Goal: Information Seeking & Learning: Learn about a topic

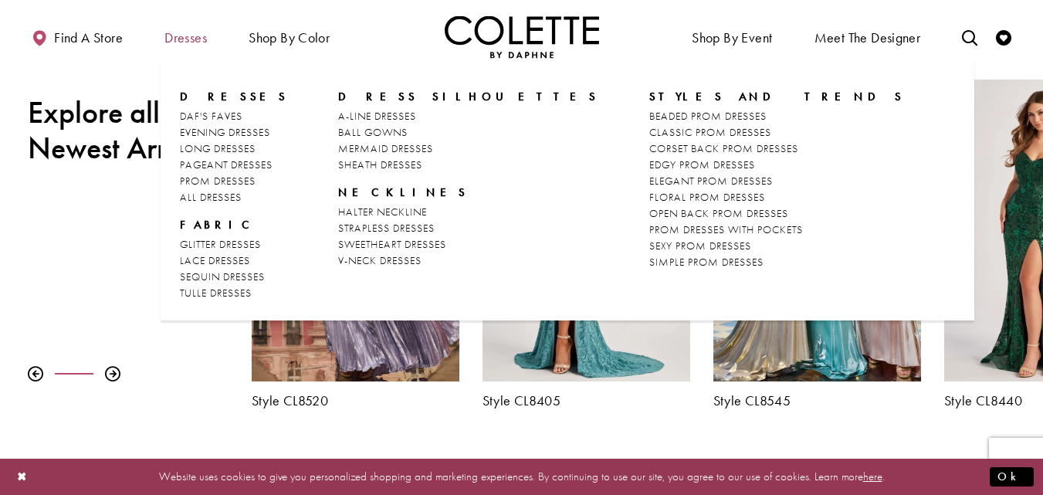
scroll to position [524, 0]
click at [384, 131] on span "BALL GOWNS" at bounding box center [373, 132] width 70 height 14
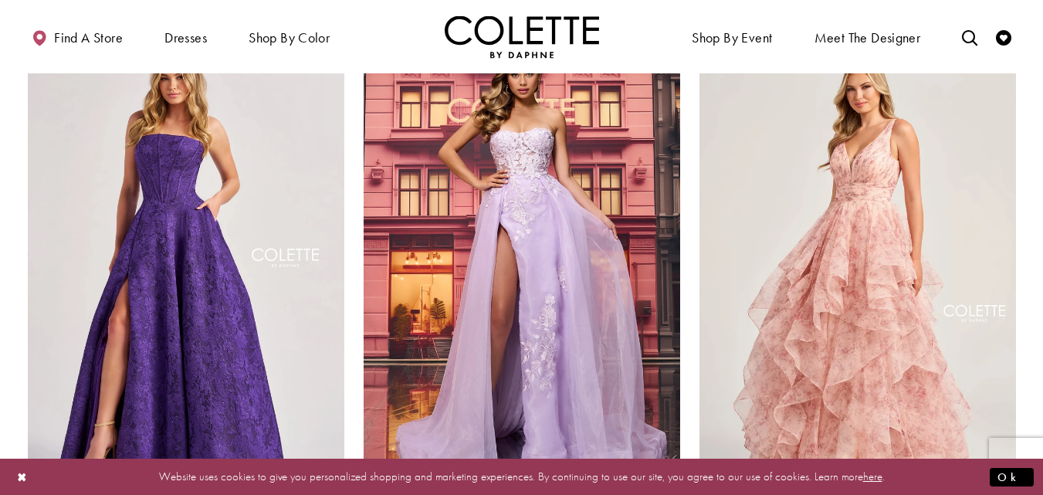
scroll to position [1273, 0]
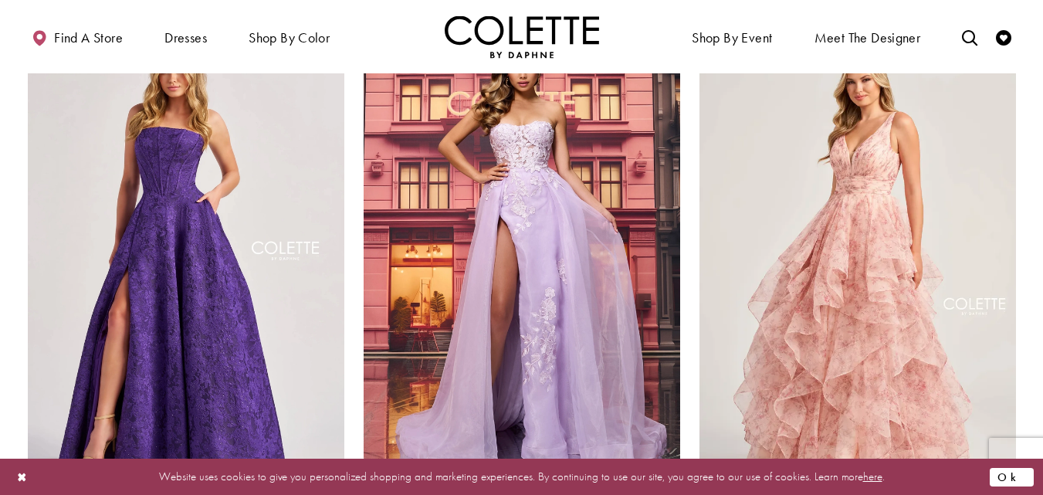
click at [1019, 476] on button "Ok" at bounding box center [1012, 476] width 44 height 19
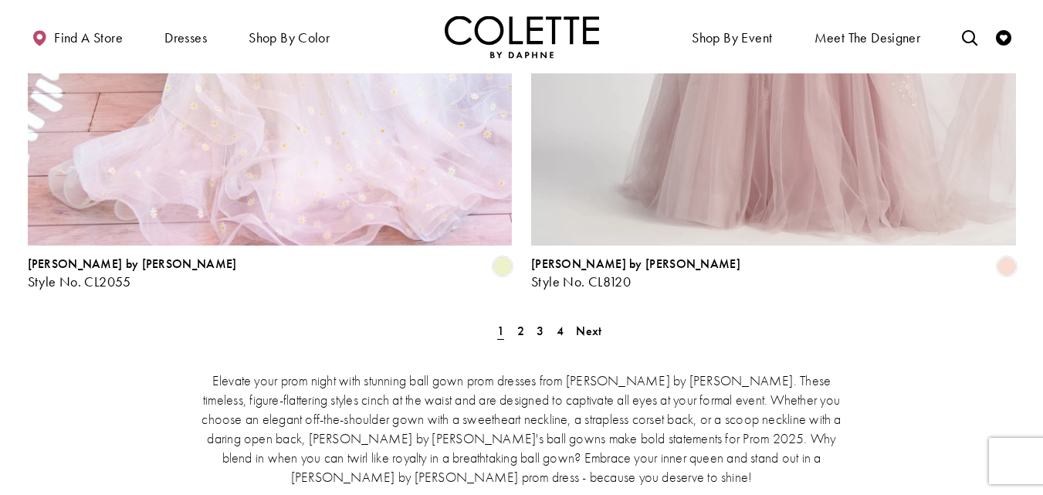
scroll to position [2905, 0]
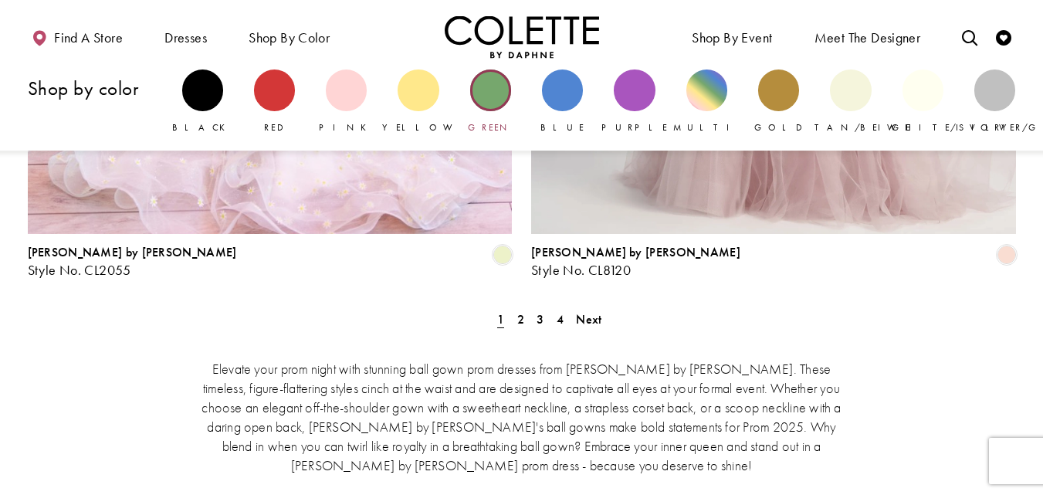
click at [482, 97] on div "Primary block" at bounding box center [490, 90] width 41 height 41
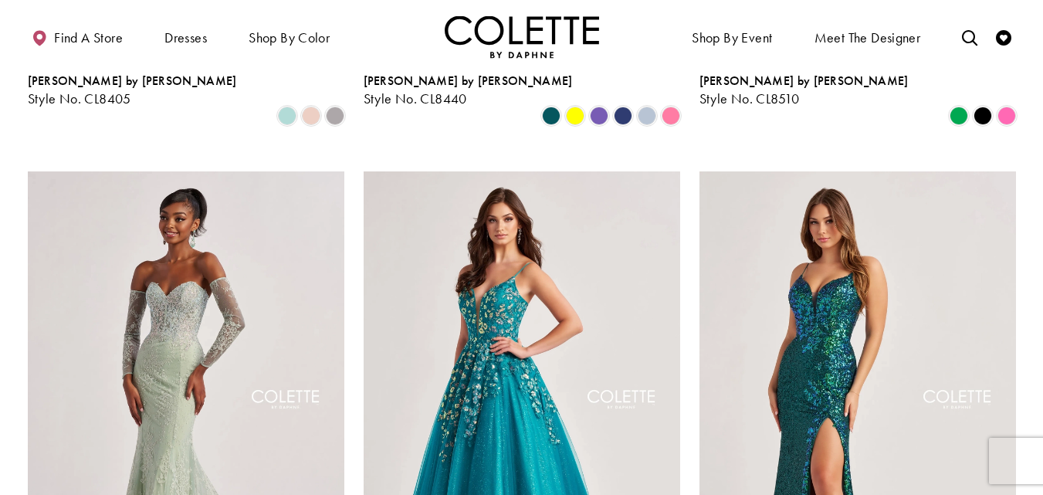
scroll to position [603, 0]
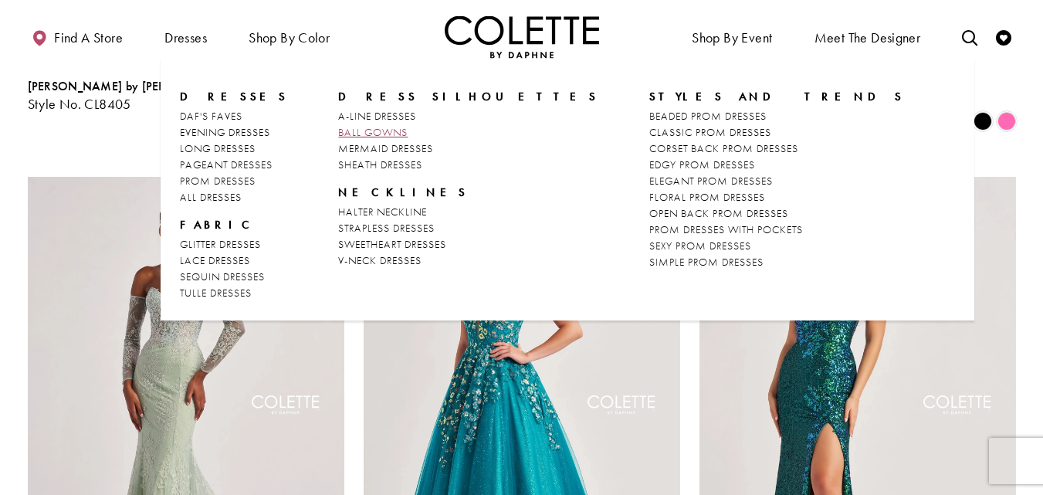
click at [348, 134] on span "BALL GOWNS" at bounding box center [373, 132] width 70 height 14
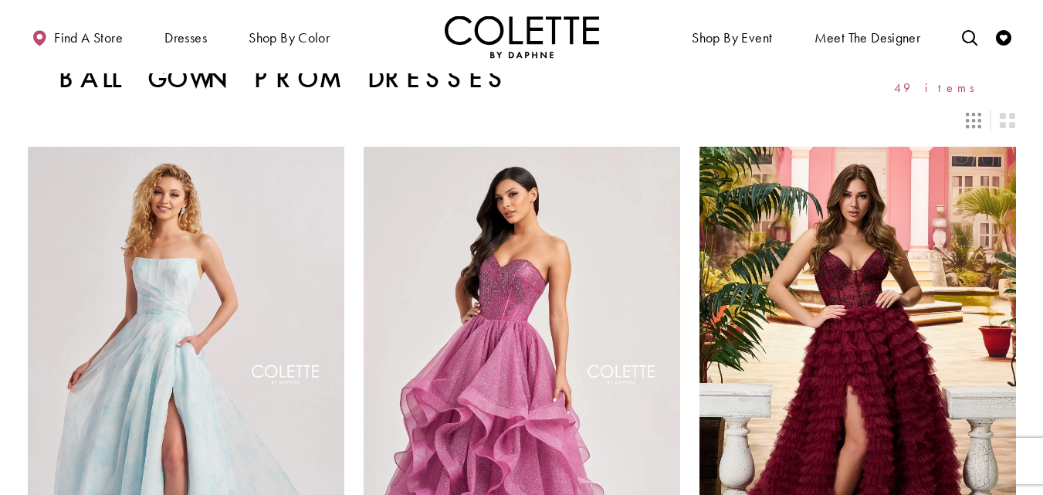
scroll to position [1, 0]
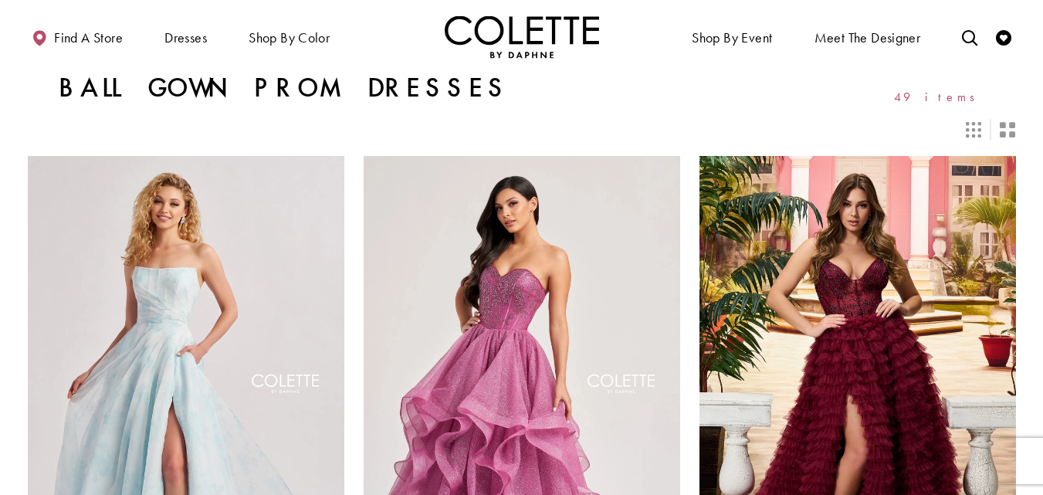
click at [1006, 131] on icon "Switch layout to 2 columns" at bounding box center [1007, 129] width 15 height 15
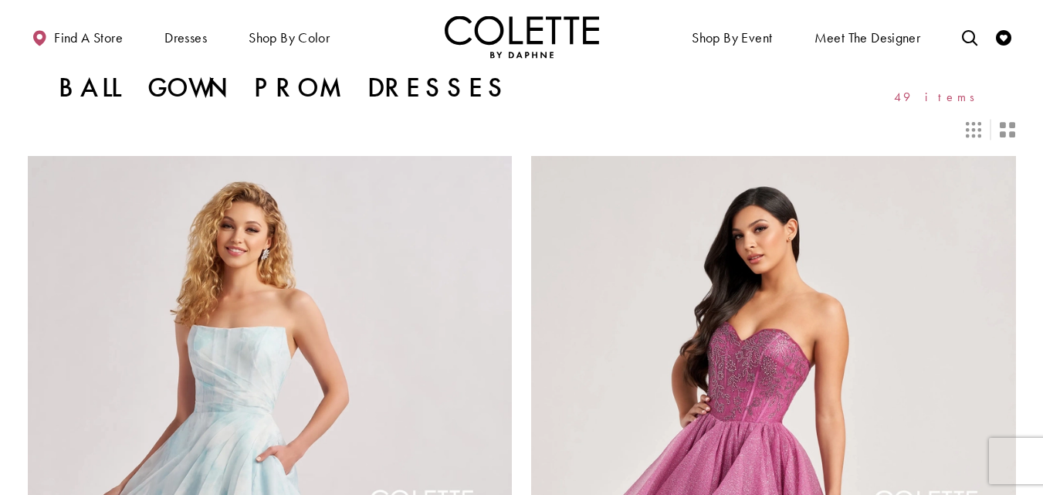
click at [973, 128] on icon "Switch layout to 3 columns" at bounding box center [973, 129] width 15 height 15
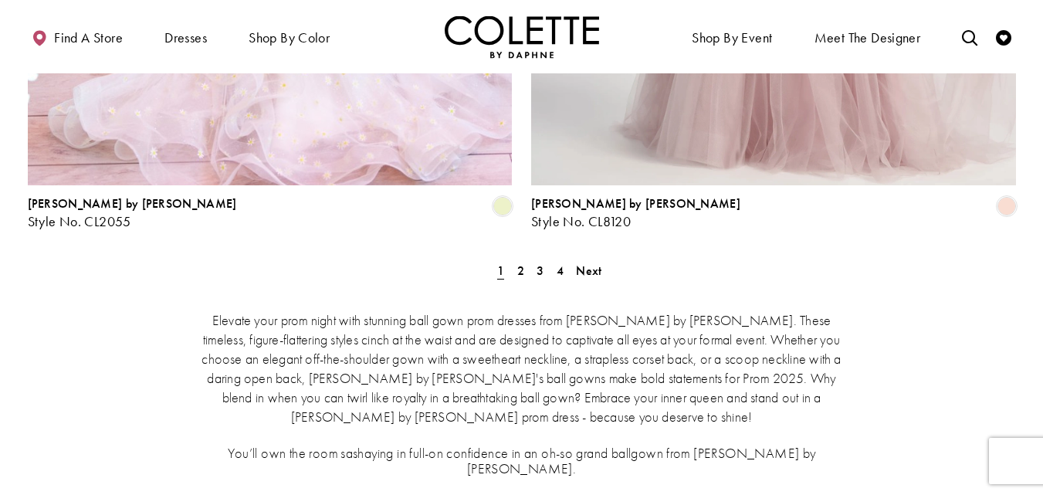
scroll to position [2914, 0]
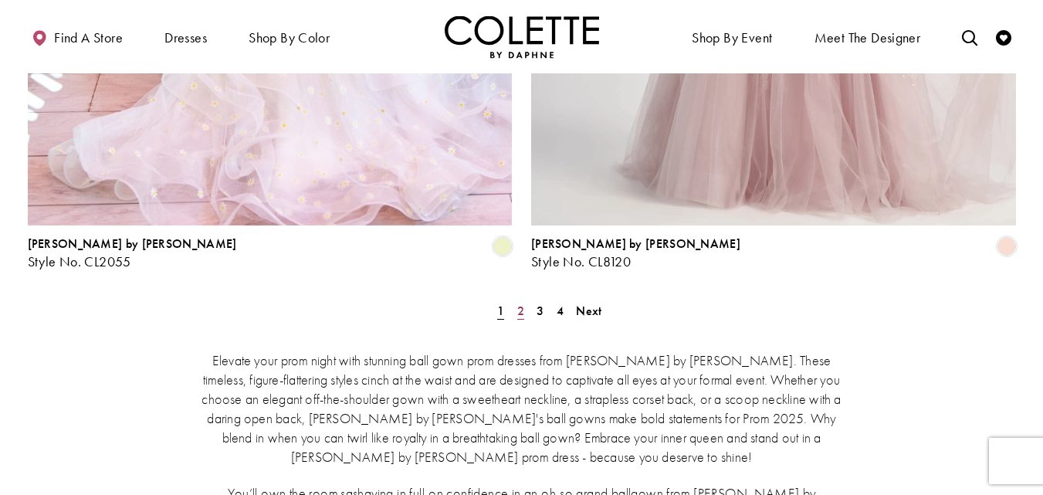
click at [517, 303] on span "2" at bounding box center [520, 311] width 7 height 16
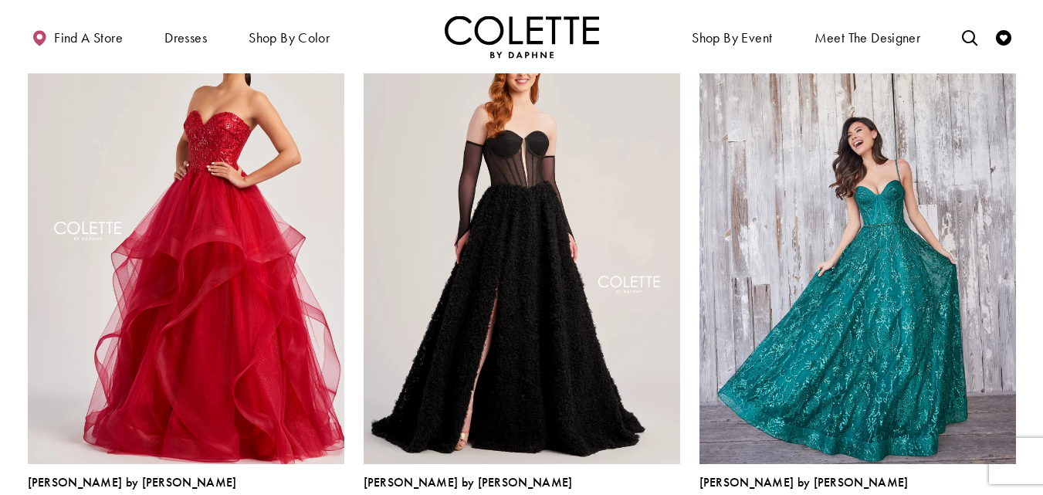
scroll to position [188, 0]
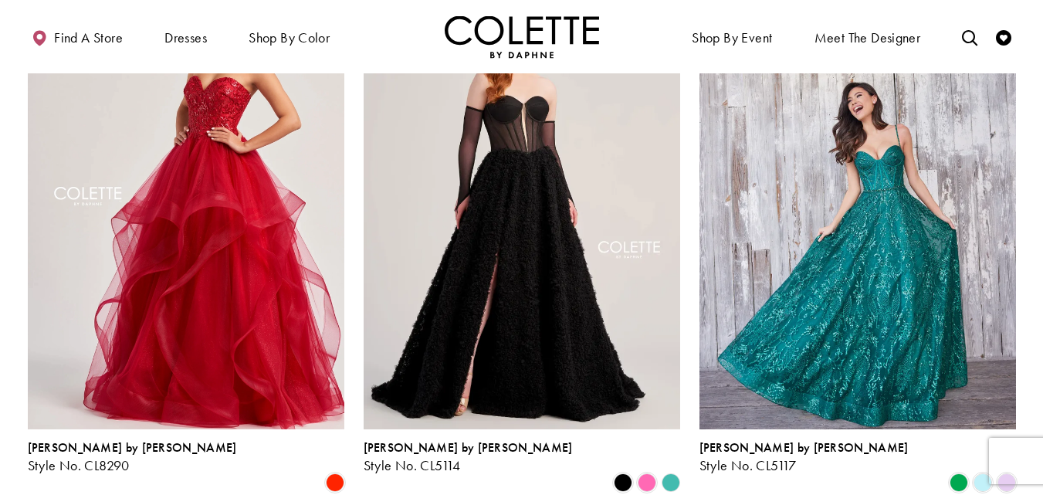
click at [672, 471] on polygon "Product List" at bounding box center [671, 483] width 24 height 24
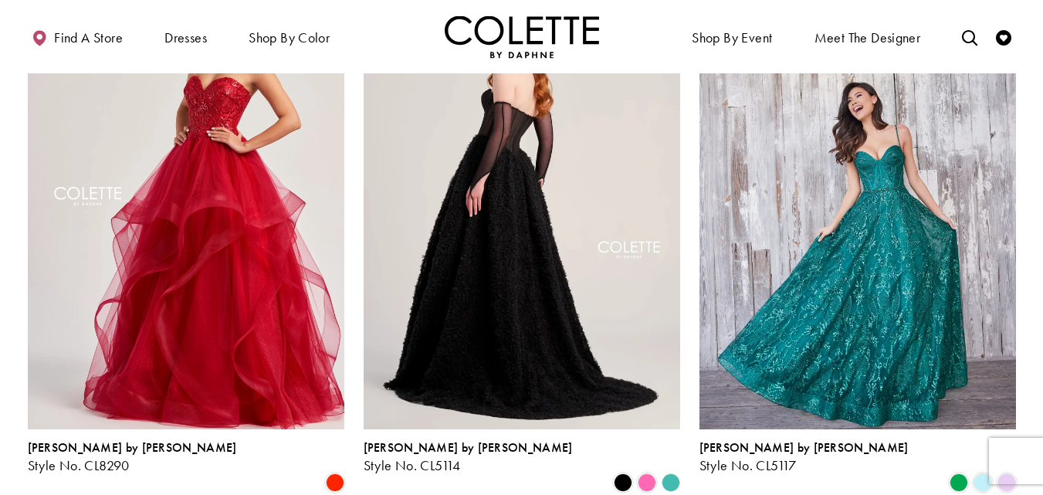
click at [499, 236] on img "Visit Colette by Daphne Style No. CL5114 Page" at bounding box center [522, 199] width 317 height 460
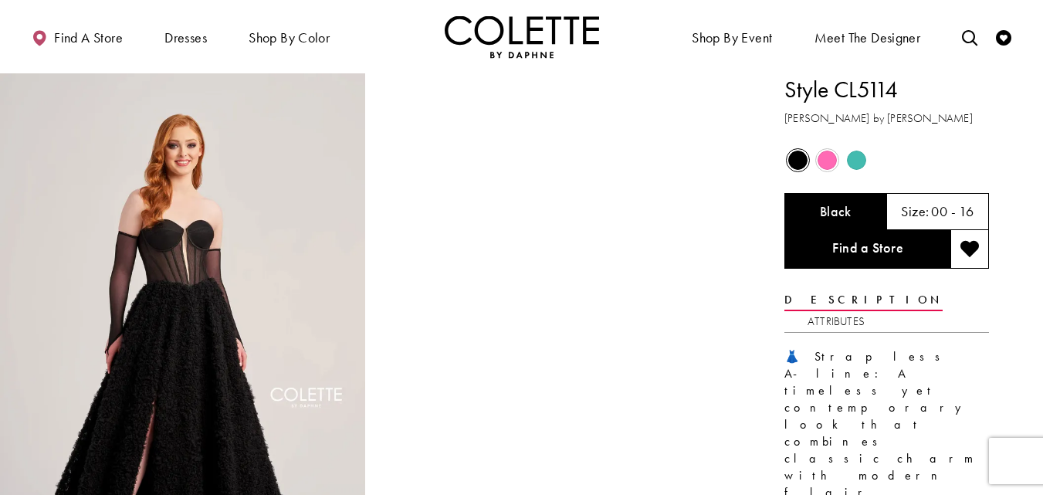
click at [855, 166] on span "Product color controls state depends on size chosen" at bounding box center [856, 160] width 19 height 19
click at [820, 158] on span "Product color controls state depends on size chosen" at bounding box center [827, 160] width 19 height 19
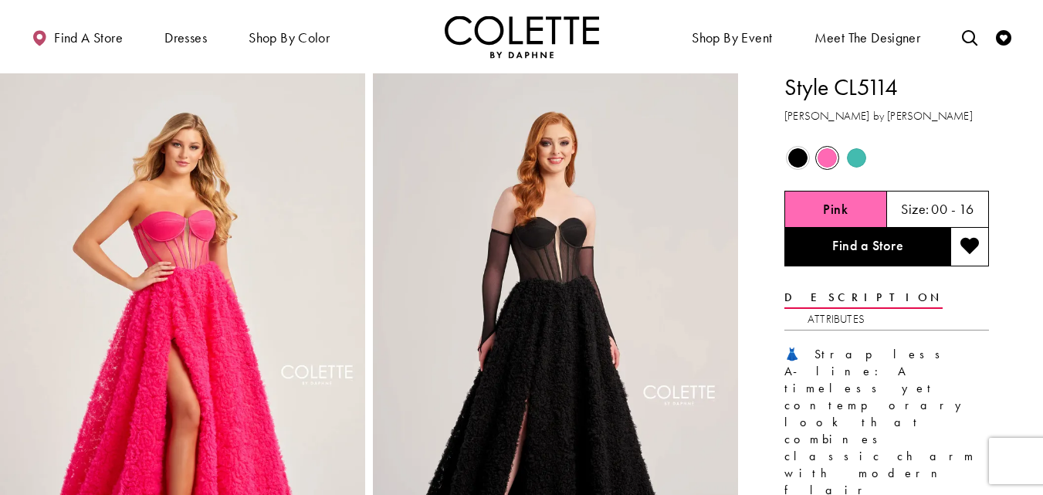
scroll to position [4, 0]
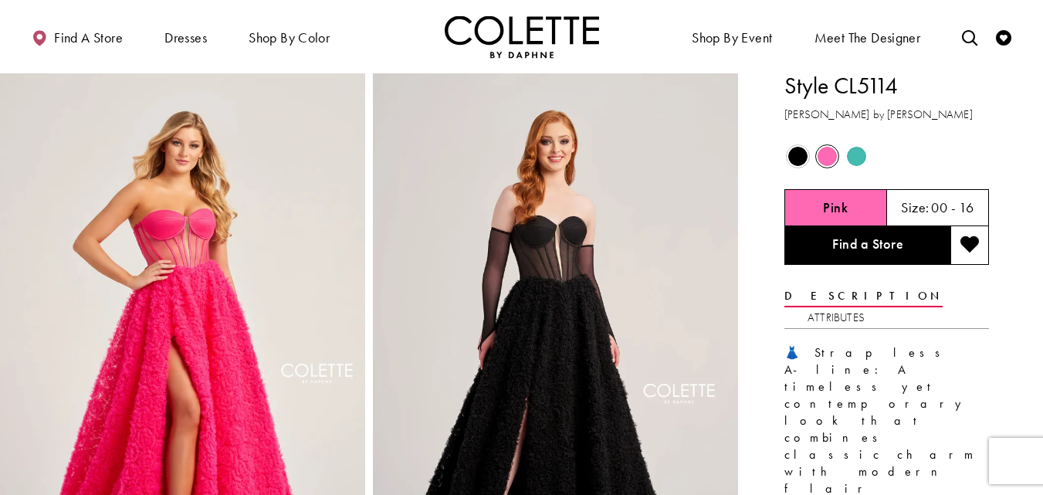
click at [858, 157] on span "Product color controls state depends on size chosen" at bounding box center [856, 156] width 19 height 19
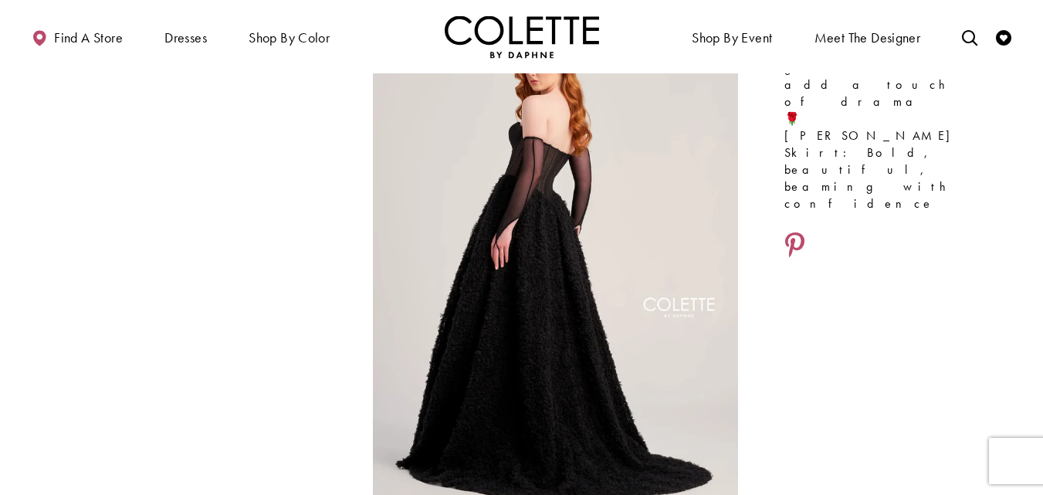
scroll to position [644, 0]
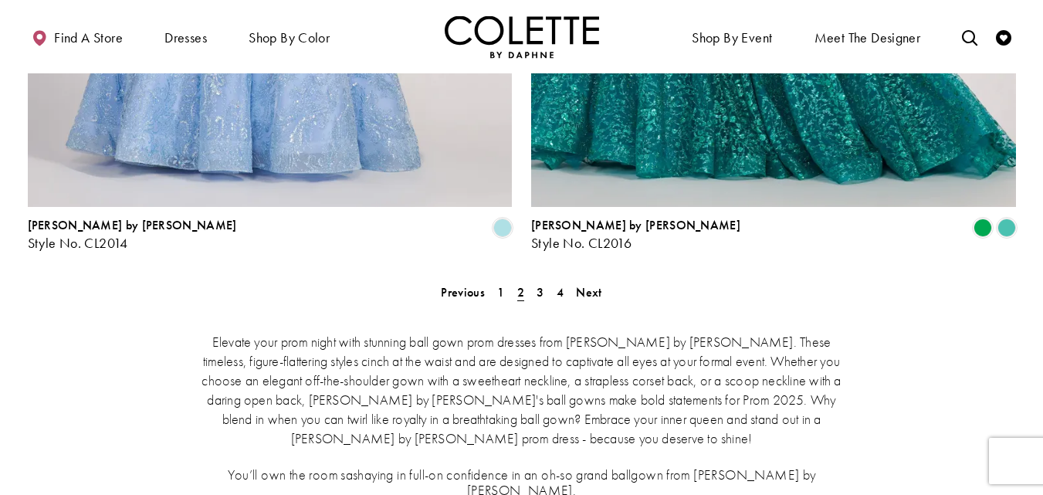
scroll to position [2922, 0]
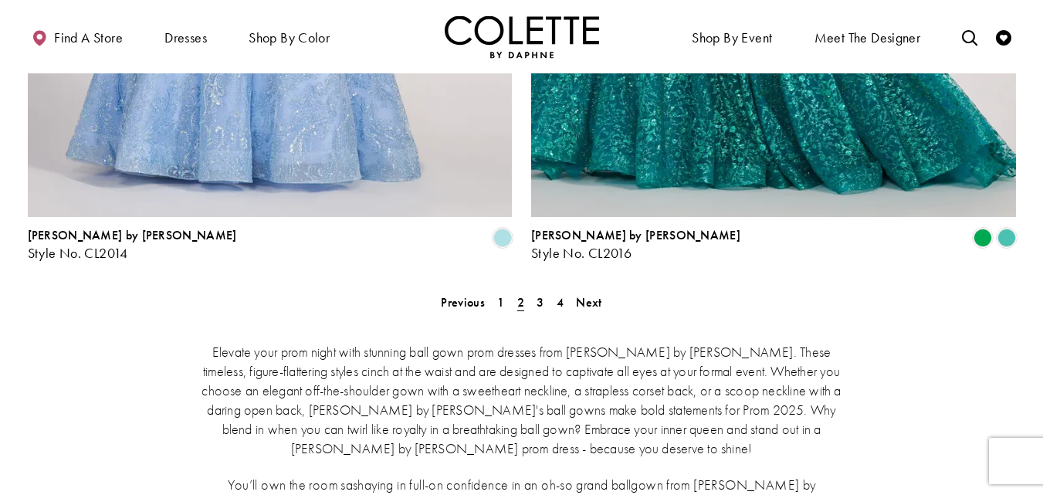
click at [538, 309] on div "Elevate your prom night with stunning ball gown prom dresses from Colette by Da…" at bounding box center [522, 424] width 989 height 230
click at [543, 294] on span "3" at bounding box center [540, 302] width 7 height 16
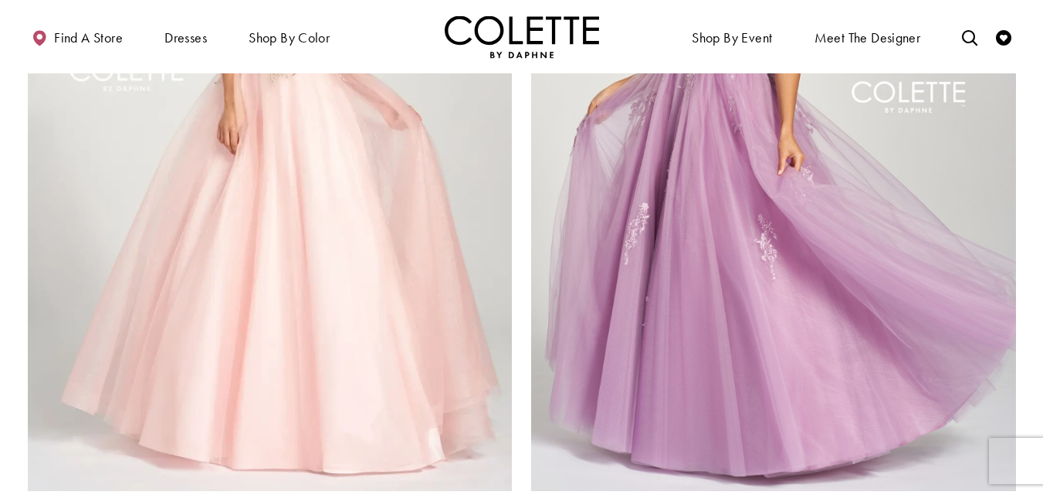
scroll to position [2676, 0]
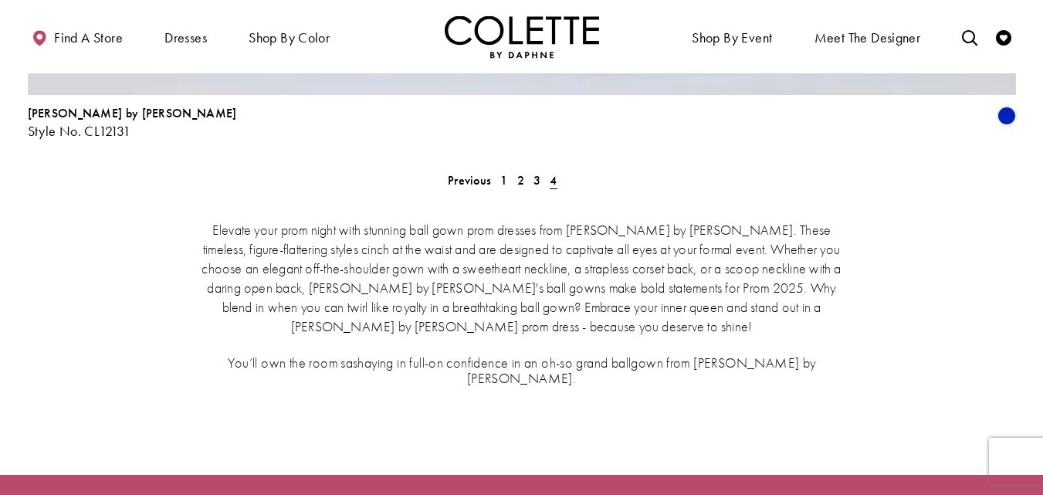
scroll to position [2631, 0]
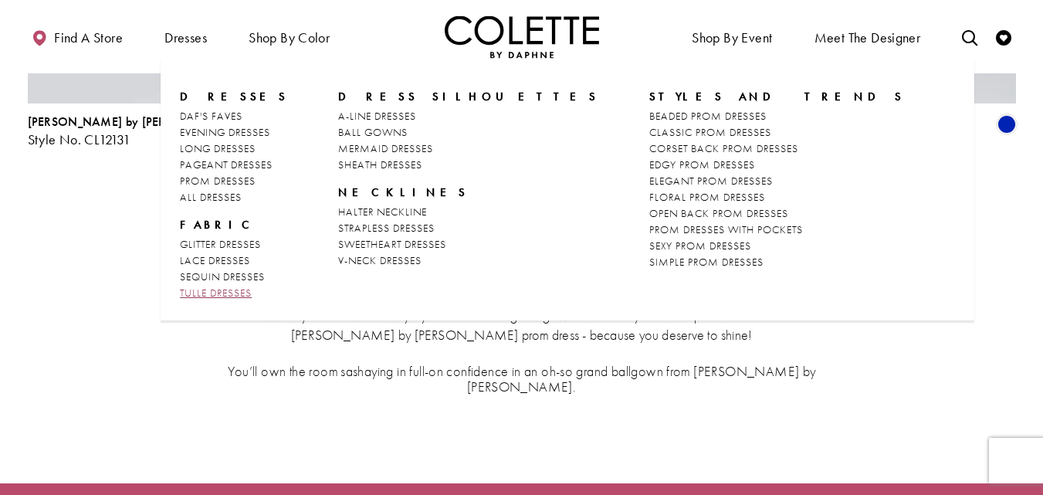
click at [246, 295] on span "TULLE DRESSES" at bounding box center [216, 293] width 72 height 14
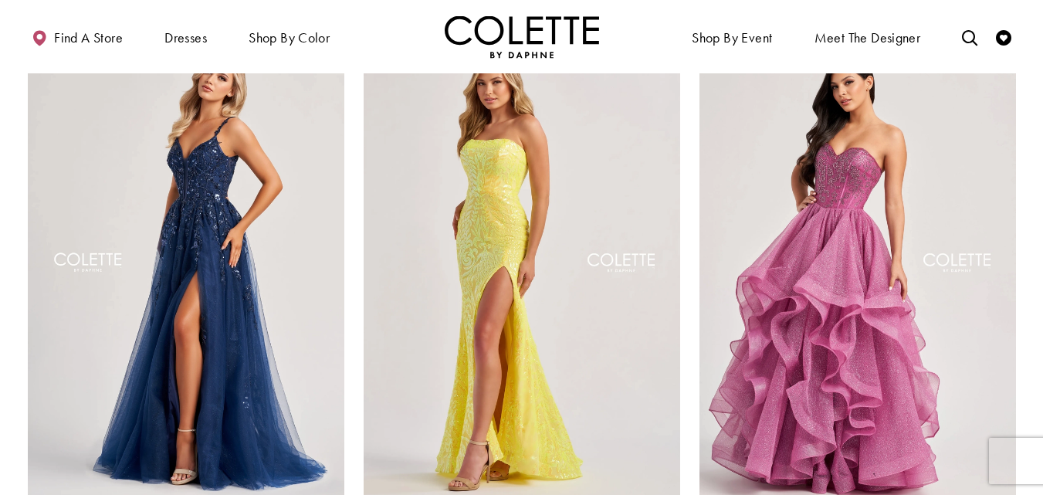
scroll to position [694, 0]
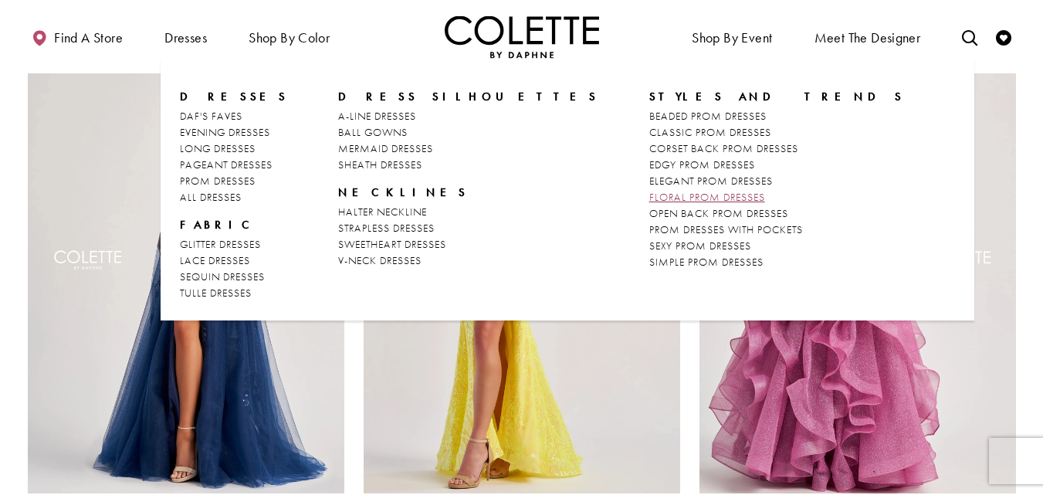
click at [650, 196] on span "FLORAL PROM DRESSES" at bounding box center [708, 197] width 116 height 14
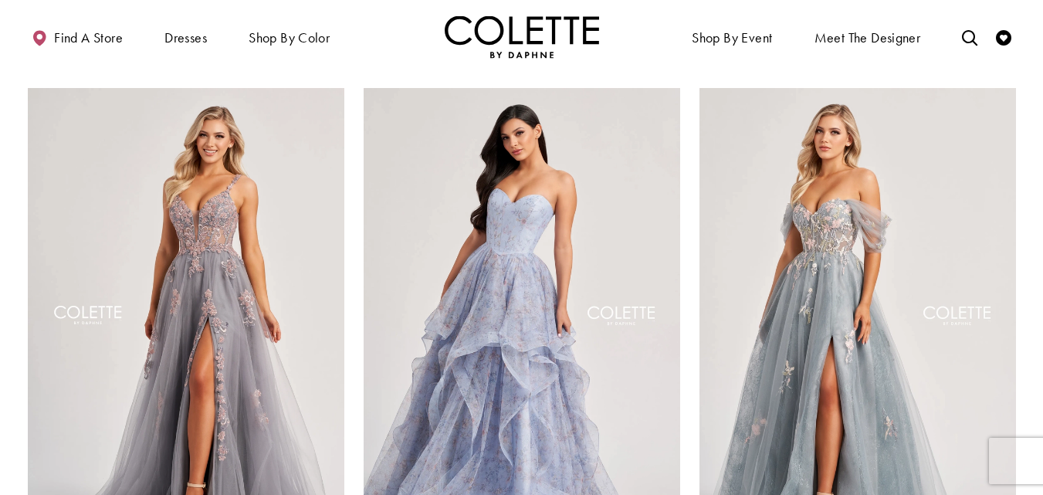
scroll to position [1776, 0]
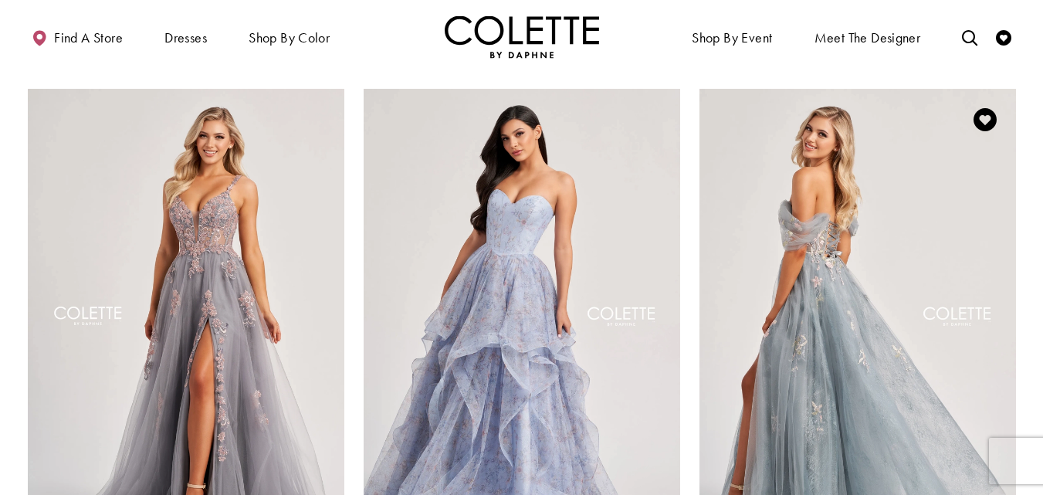
click at [829, 195] on img "Visit Colette by Daphne Style No. CL8150 Page" at bounding box center [858, 319] width 317 height 460
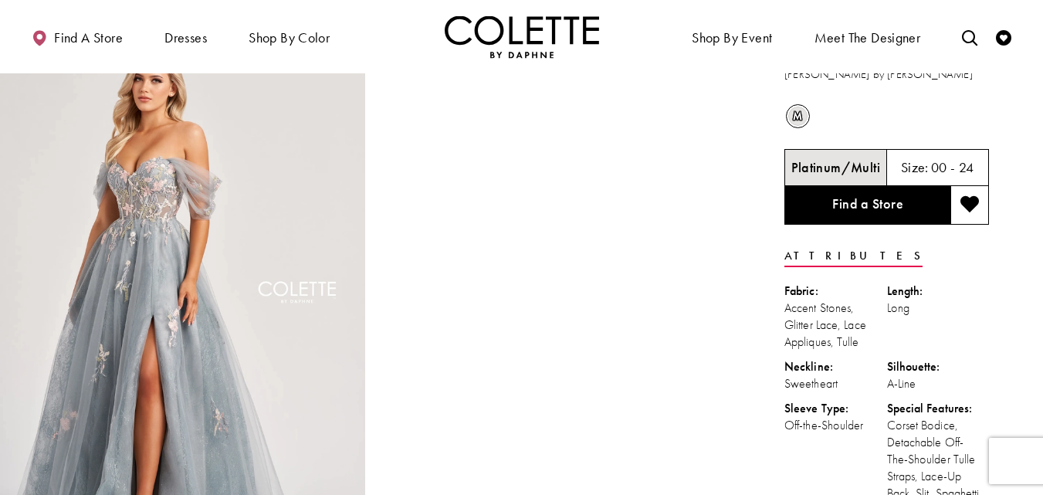
scroll to position [41, 0]
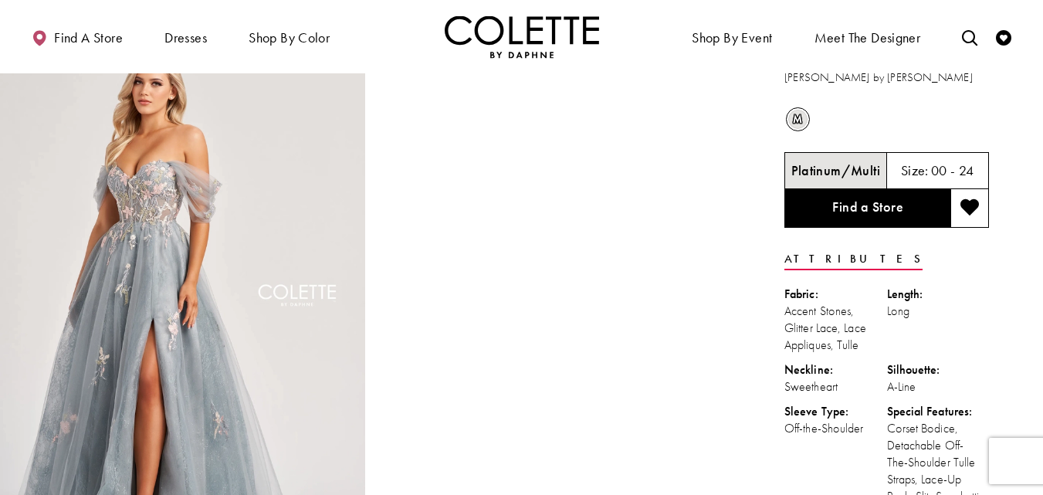
click at [808, 171] on h5 "Platinum/Multi" at bounding box center [836, 170] width 89 height 15
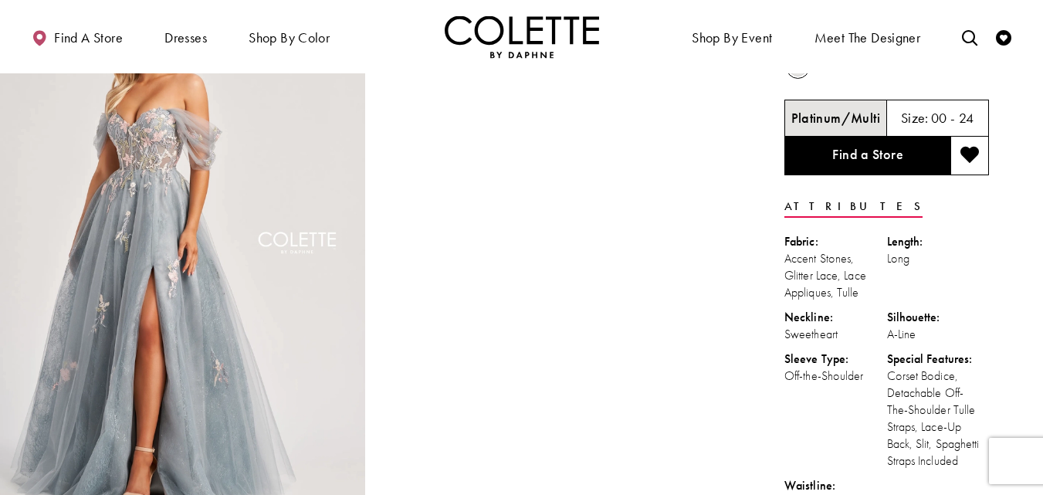
scroll to position [80, 0]
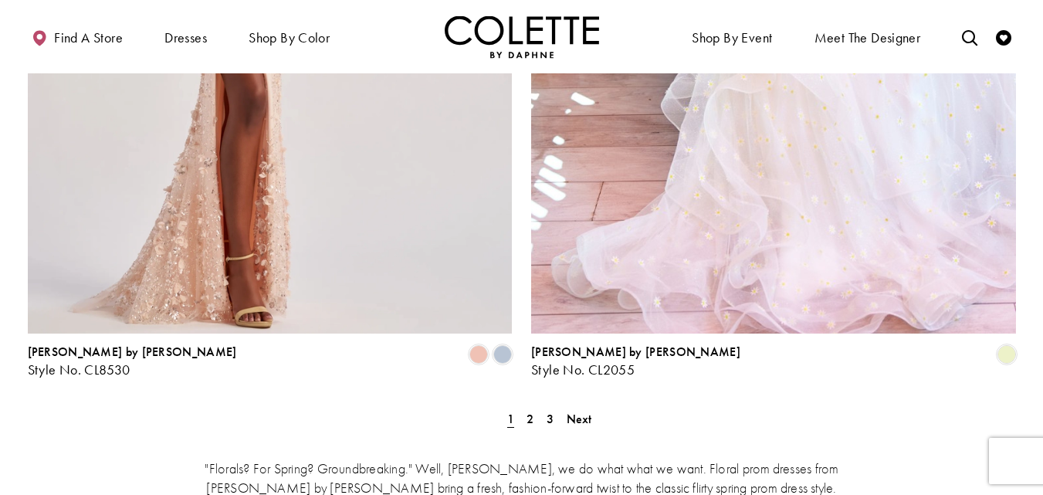
scroll to position [2791, 0]
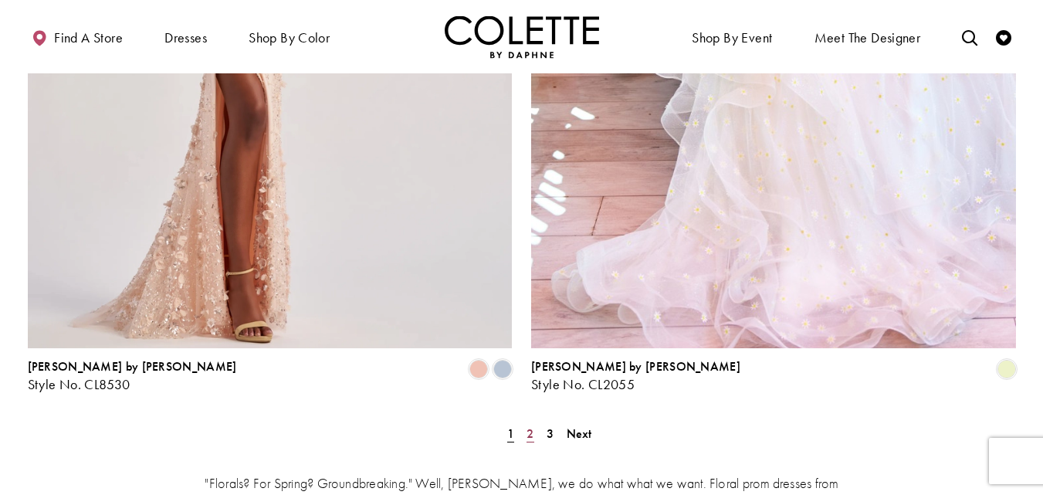
click at [530, 426] on span "2" at bounding box center [530, 434] width 7 height 16
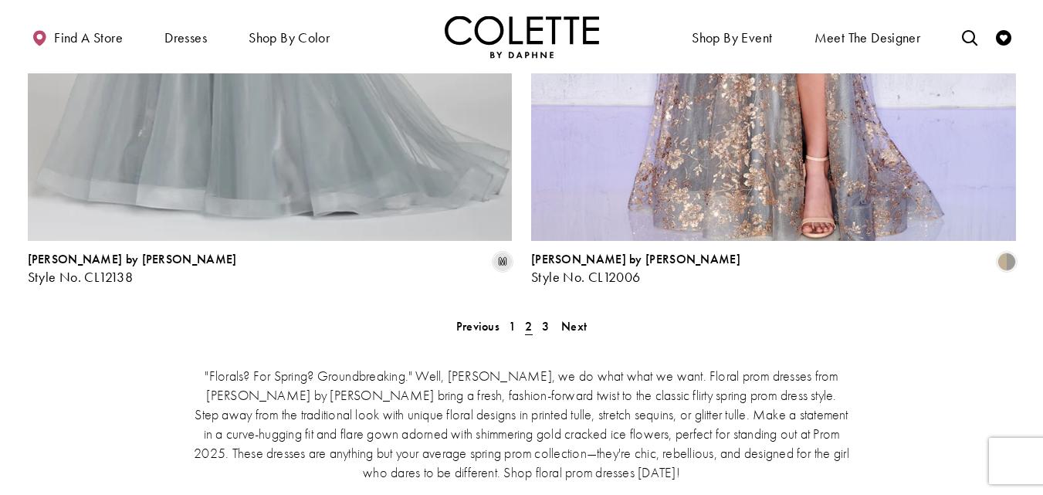
scroll to position [2892, 0]
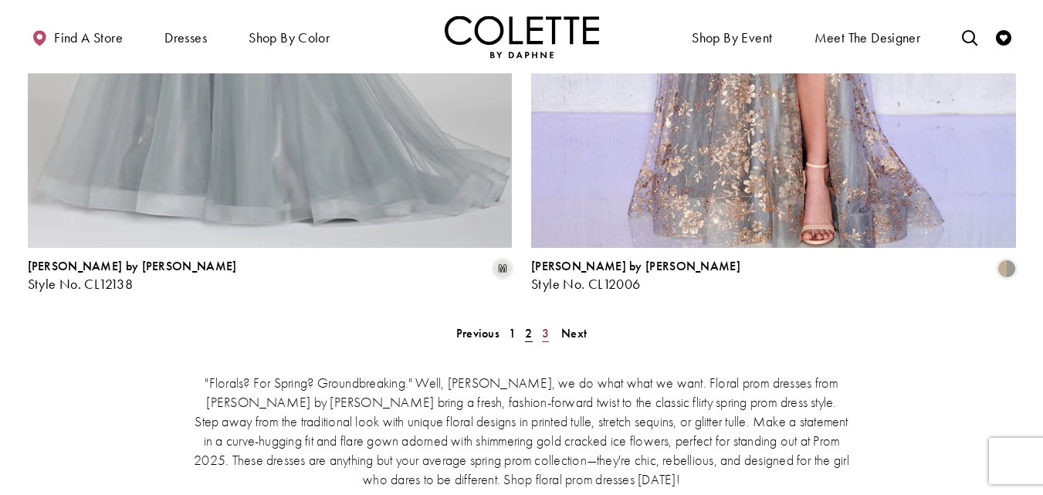
click at [551, 322] on link "3" at bounding box center [546, 333] width 16 height 22
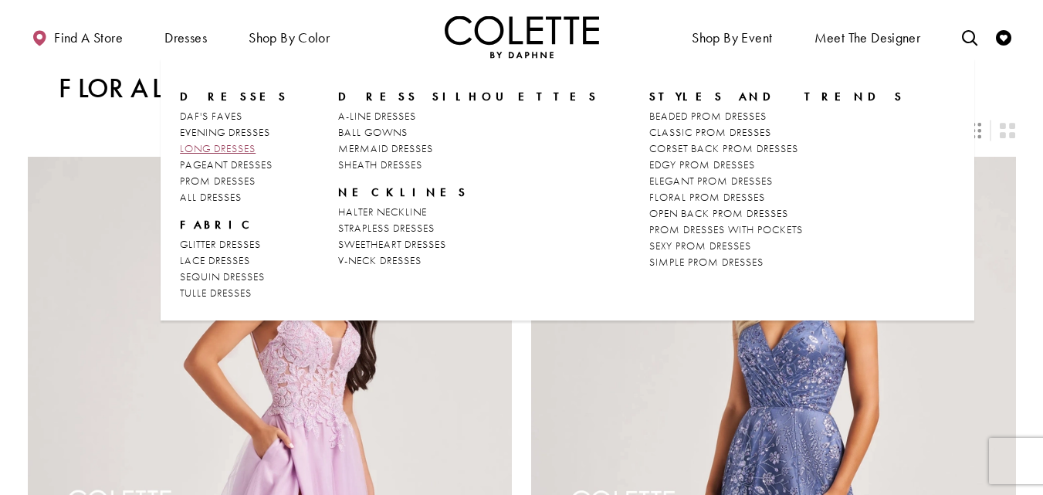
click at [237, 152] on span "LONG DRESSES" at bounding box center [218, 148] width 76 height 14
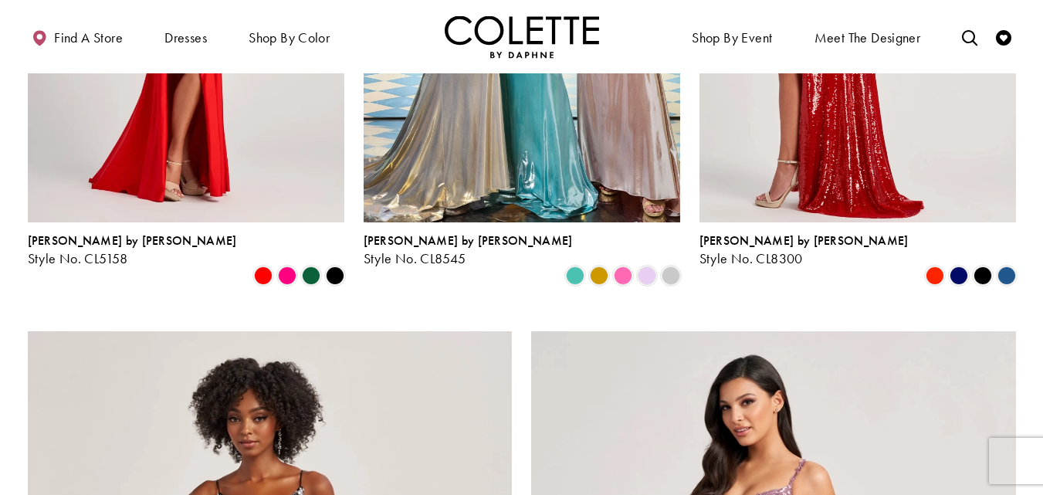
scroll to position [2111, 0]
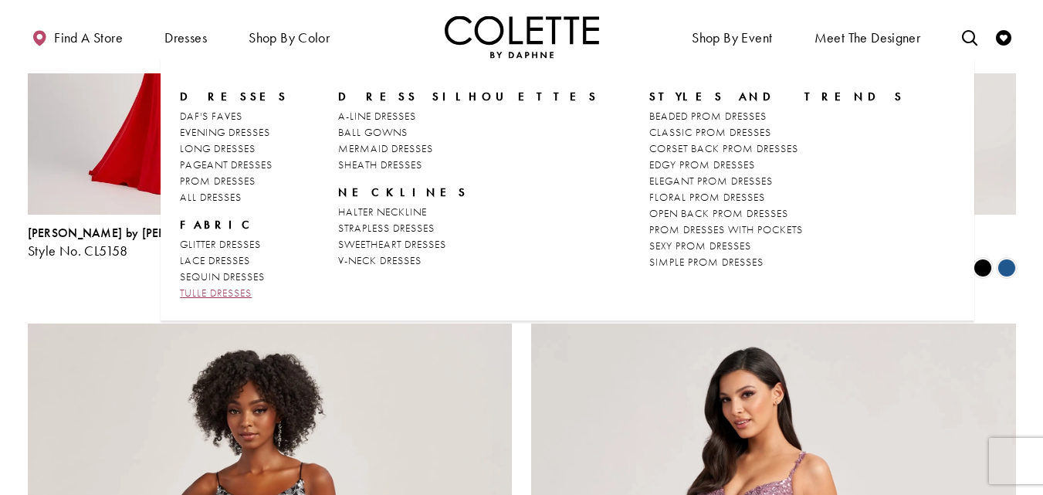
click at [245, 297] on span "TULLE DRESSES" at bounding box center [216, 293] width 72 height 14
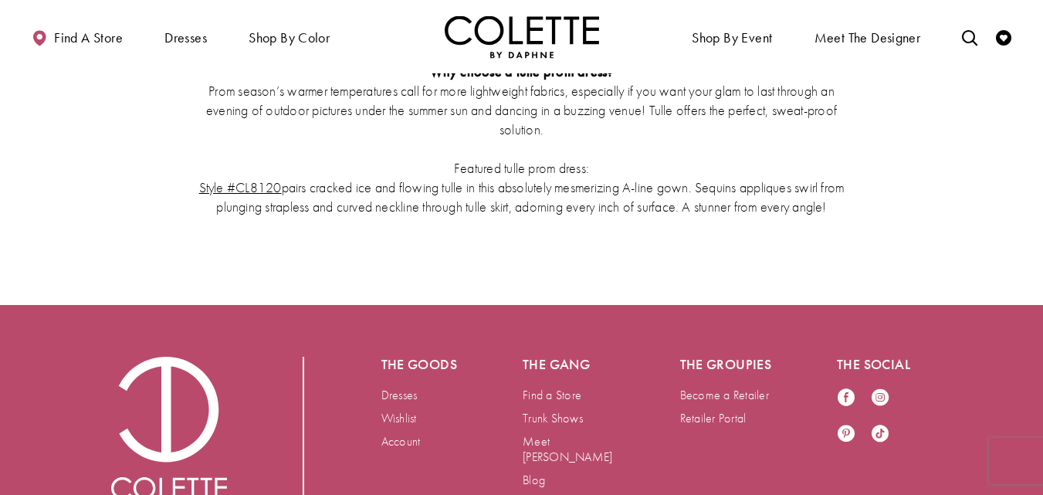
scroll to position [3373, 0]
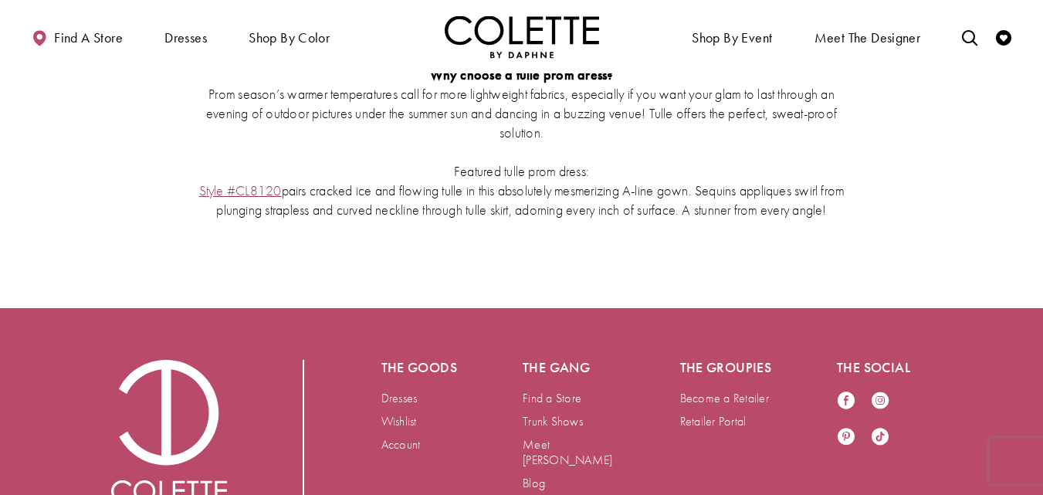
click at [262, 181] on link "Style #CL8120" at bounding box center [240, 190] width 83 height 18
click at [962, 32] on link "Toggle search" at bounding box center [969, 36] width 23 height 42
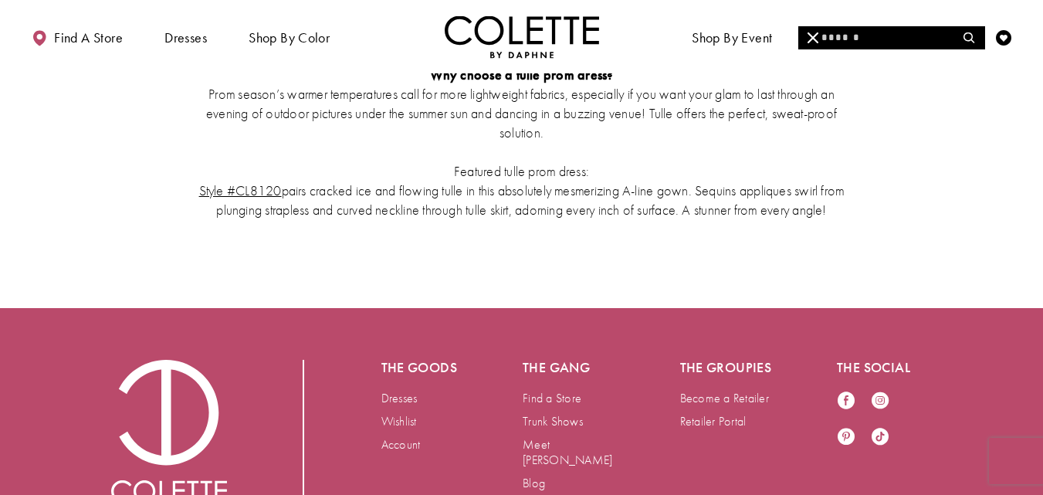
click at [906, 37] on input "Search" at bounding box center [892, 37] width 186 height 23
type input "**********"
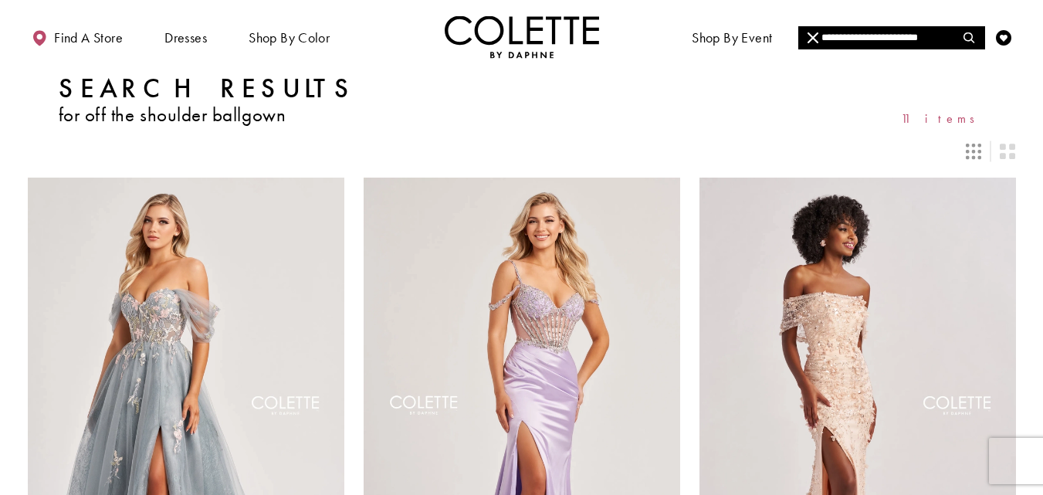
click at [932, 41] on input "**********" at bounding box center [892, 37] width 186 height 23
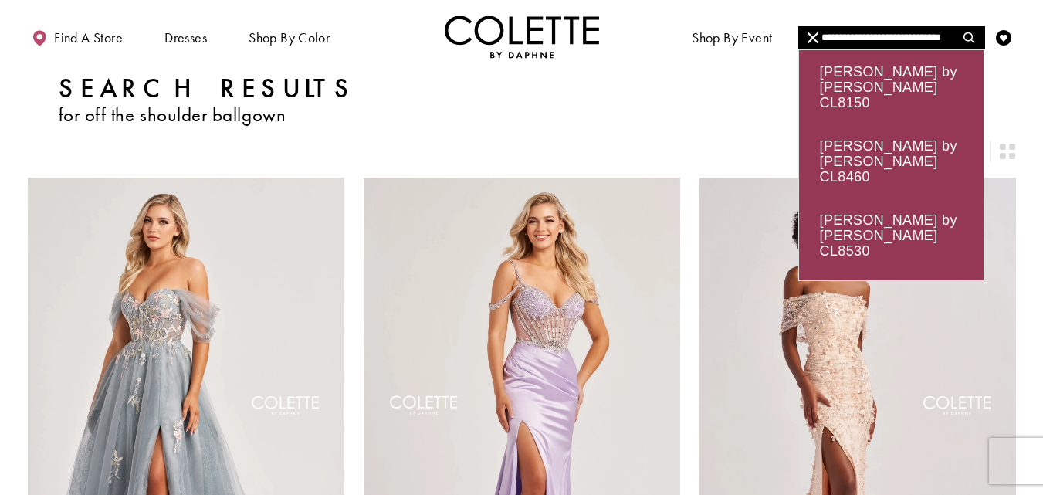
type input "**********"
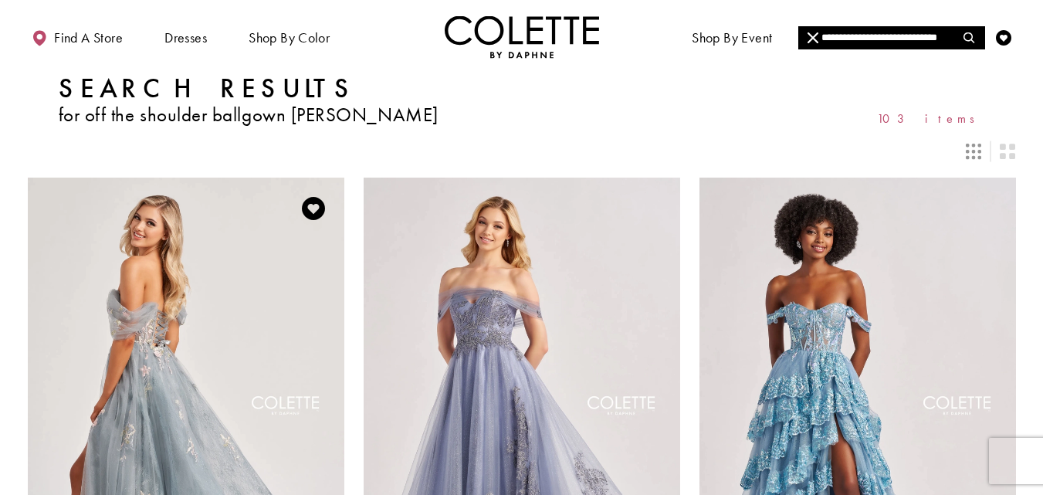
click at [130, 320] on img "Visit Colette by Daphne Style No. CL8150 Page" at bounding box center [186, 408] width 317 height 460
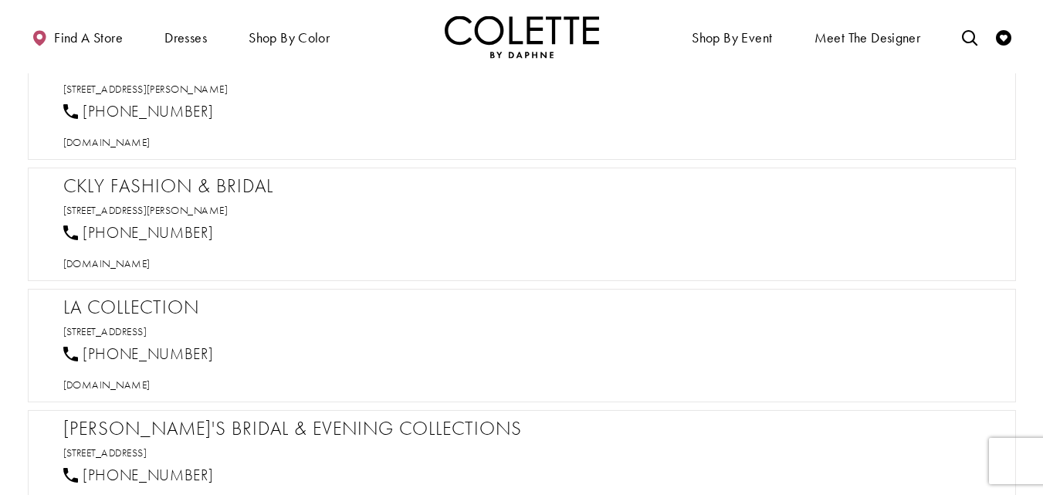
scroll to position [965, 0]
